Goal: Find specific page/section: Find specific page/section

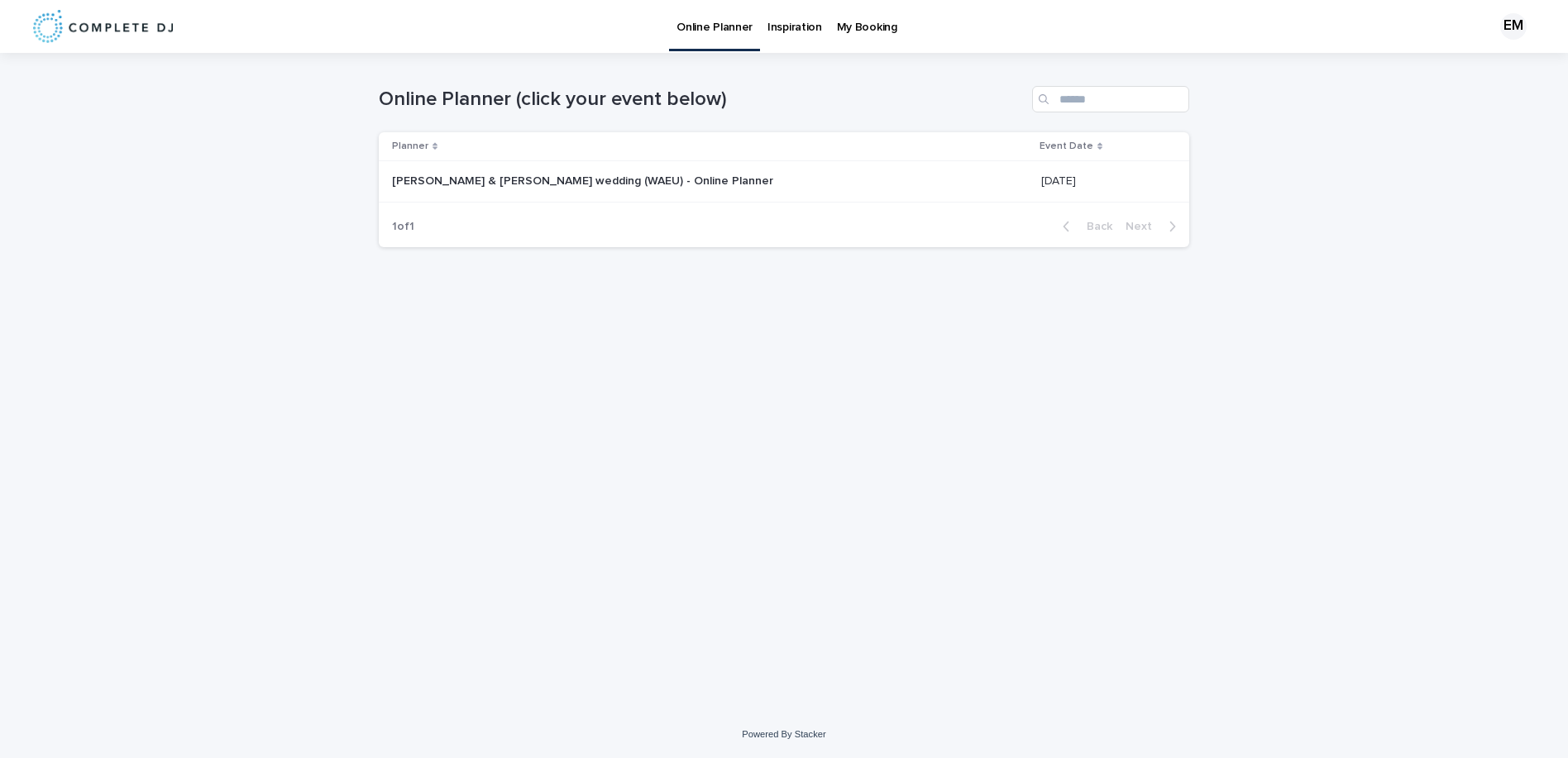
click at [627, 172] on p "[PERSON_NAME] & [PERSON_NAME] wedding (WAEU) - Online Planner" at bounding box center [584, 180] width 385 height 17
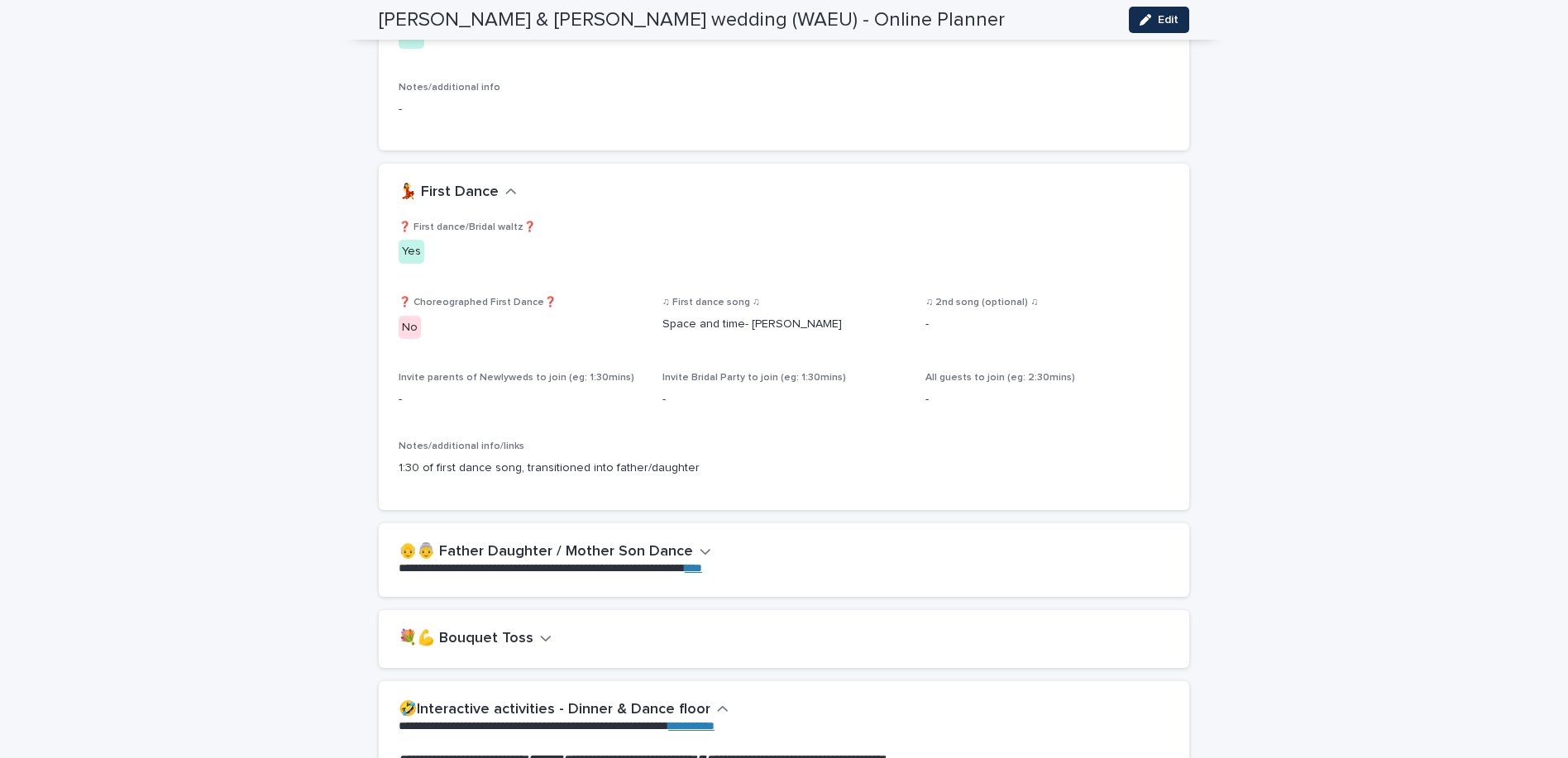
scroll to position [2316, 0]
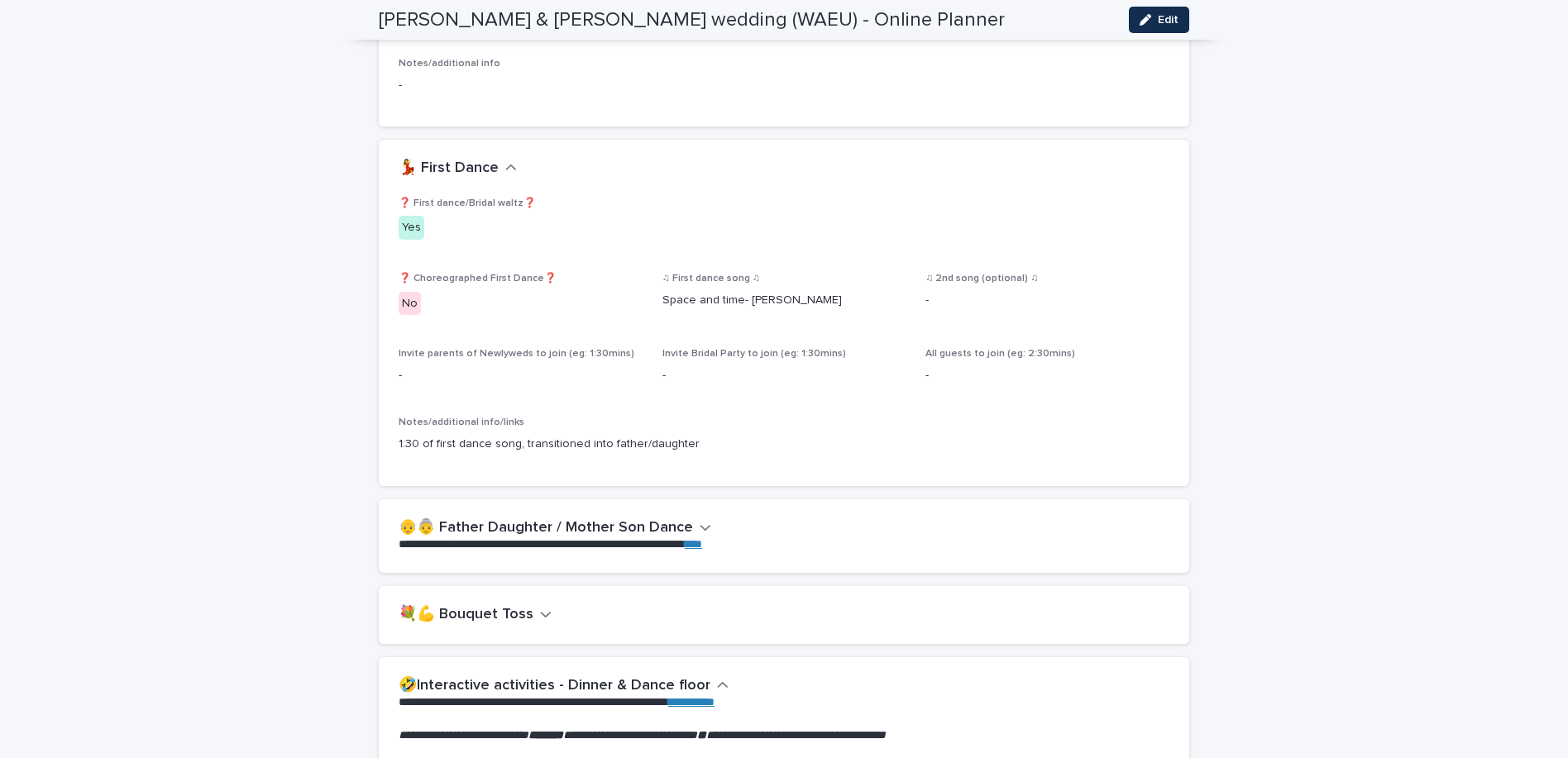
click at [700, 525] on icon "button" at bounding box center [705, 528] width 10 height 5
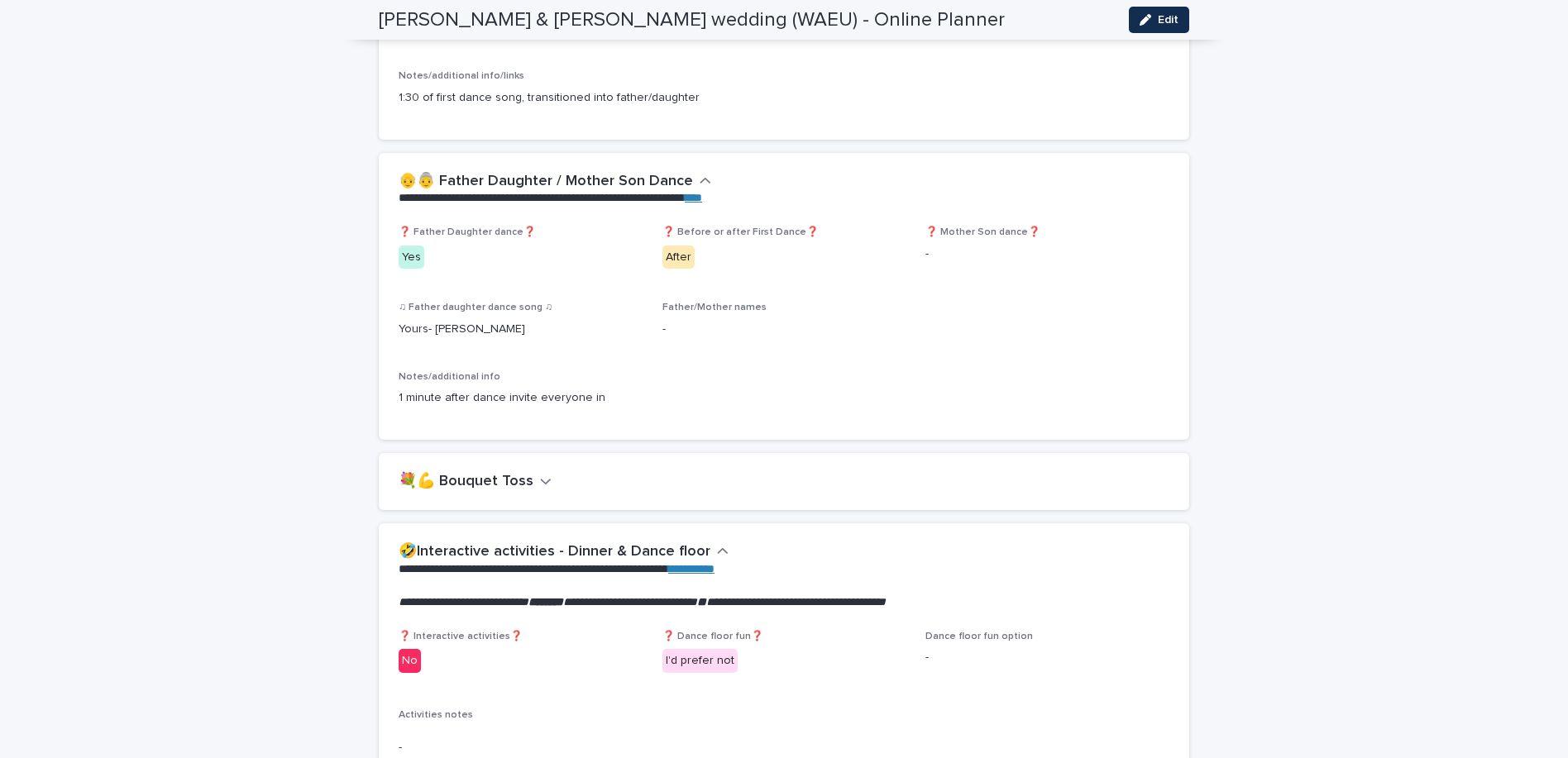
scroll to position [2670, 0]
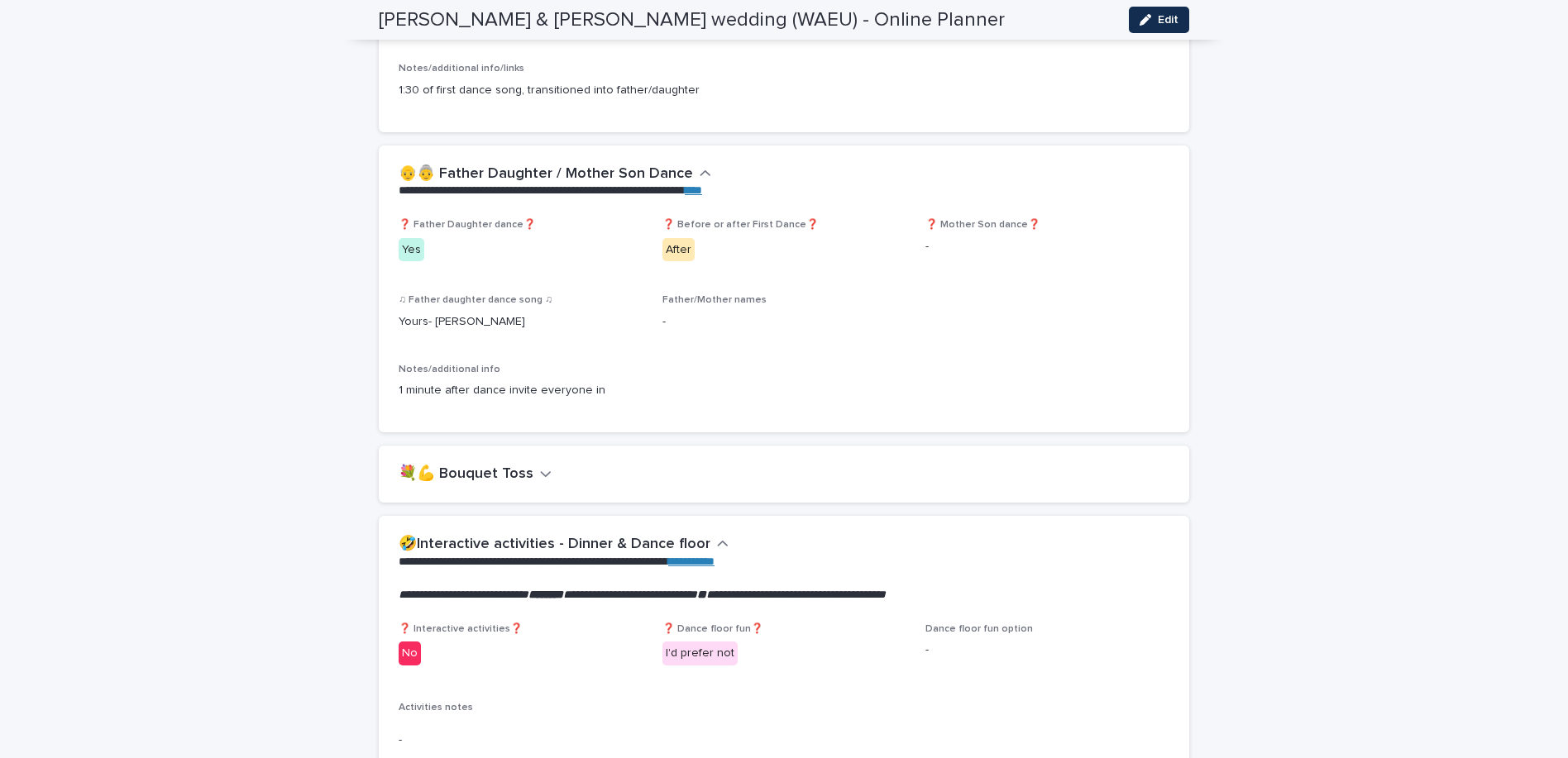
click at [542, 466] on icon "button" at bounding box center [546, 473] width 12 height 14
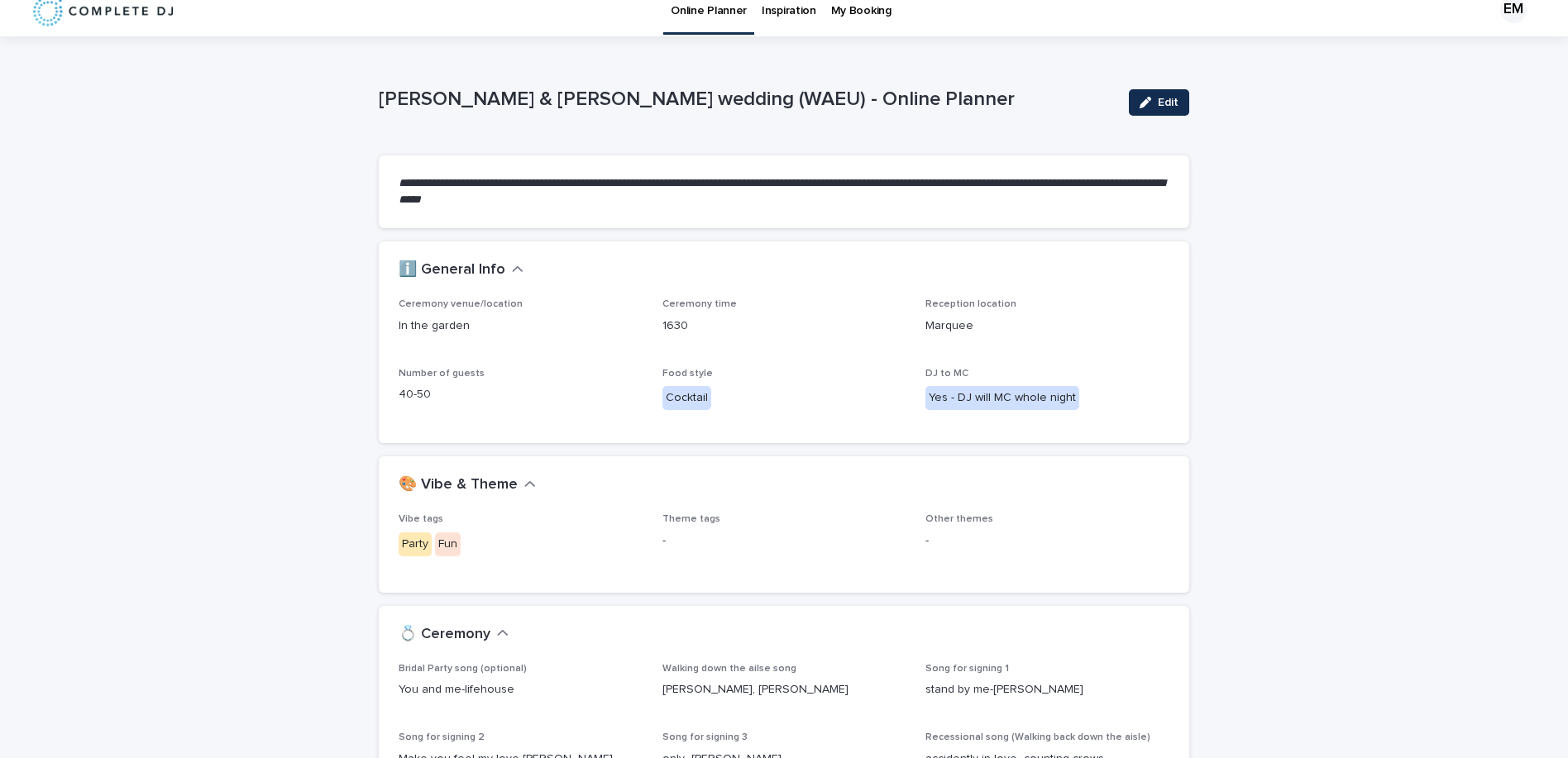
scroll to position [0, 0]
